Goal: Information Seeking & Learning: Learn about a topic

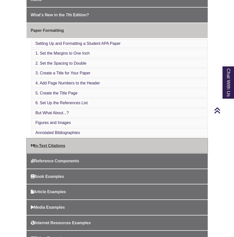
scroll to position [200, 0]
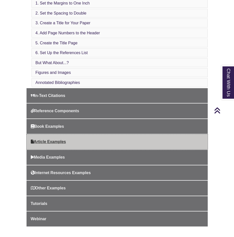
click at [83, 145] on link "Article Examples" at bounding box center [117, 141] width 181 height 15
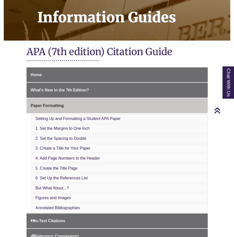
scroll to position [0, 0]
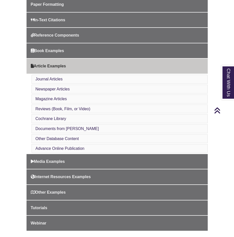
scroll to position [175, 0]
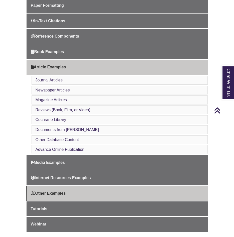
click at [63, 189] on link "Other Examples" at bounding box center [117, 193] width 181 height 15
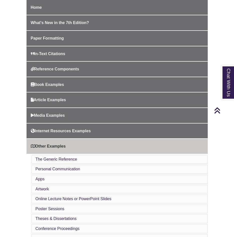
scroll to position [150, 0]
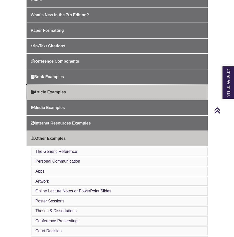
click at [41, 91] on span "Article Examples" at bounding box center [48, 92] width 35 height 4
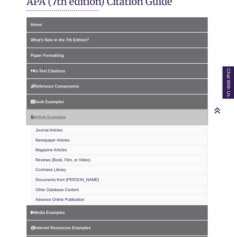
scroll to position [150, 0]
